Goal: Find specific page/section: Find specific page/section

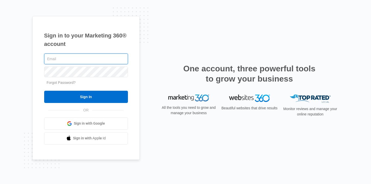
click at [96, 61] on input "text" at bounding box center [86, 59] width 84 height 11
click at [0, 184] on com-1password-button at bounding box center [0, 184] width 0 height 0
type input "[PERSON_NAME][EMAIL_ADDRESS][DOMAIN_NAME]"
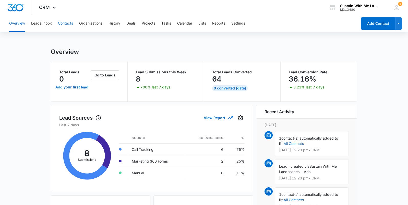
click at [69, 25] on button "Contacts" at bounding box center [65, 23] width 15 height 16
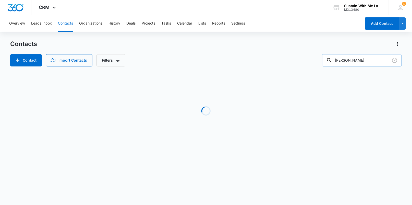
click at [364, 61] on input "[PERSON_NAME]" at bounding box center [362, 60] width 80 height 12
type input "gogi"
